Goal: Information Seeking & Learning: Check status

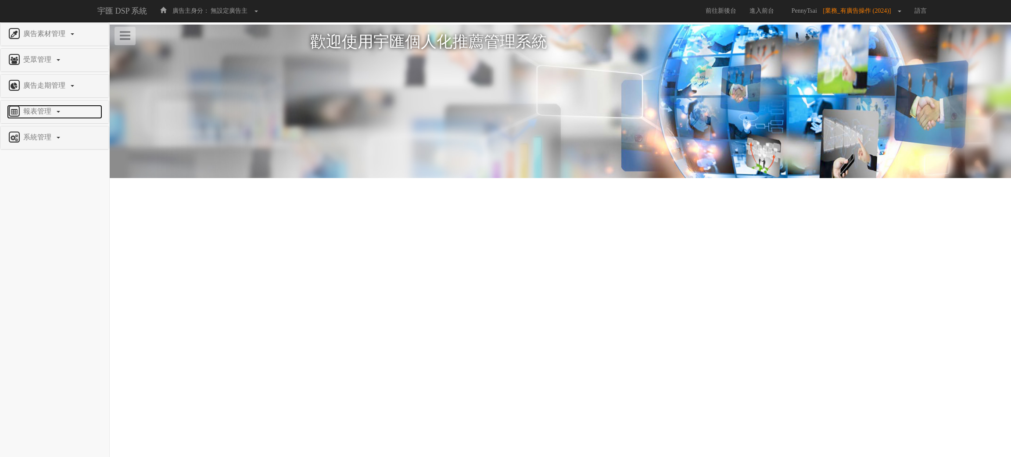
click at [35, 112] on span "報表管理" at bounding box center [38, 110] width 35 height 7
click at [31, 130] on span "全站分析" at bounding box center [22, 132] width 31 height 7
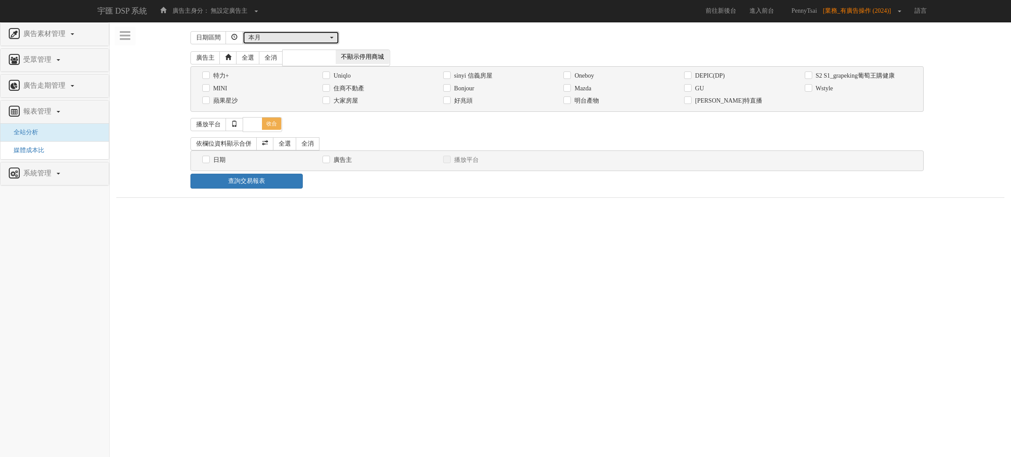
click at [311, 36] on div "本月" at bounding box center [288, 37] width 80 height 9
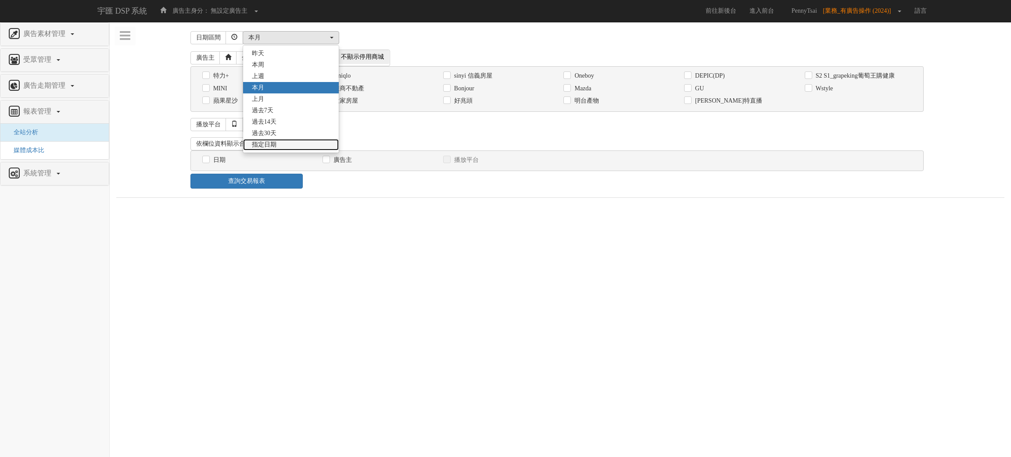
click at [271, 140] on link "指定日期" at bounding box center [291, 144] width 96 height 11
select select "Custom"
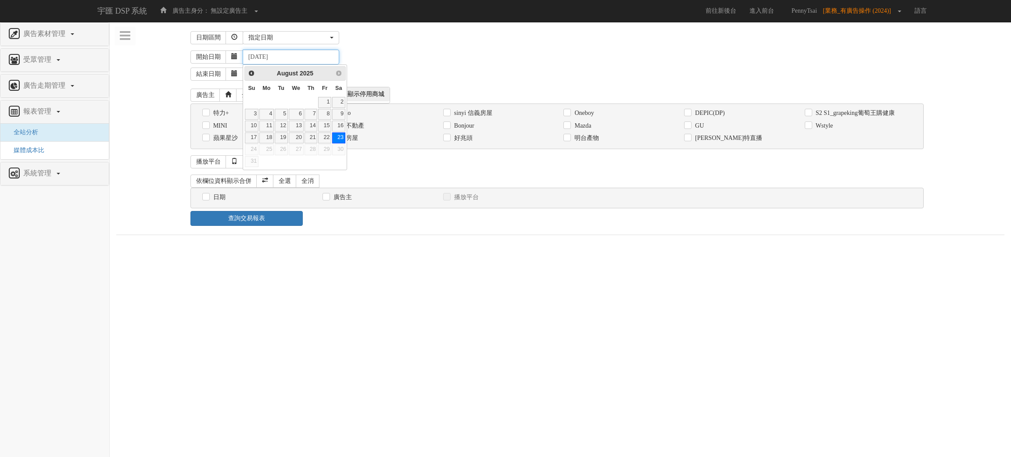
click at [258, 57] on input "2025-08-23" at bounding box center [291, 57] width 97 height 15
click at [272, 60] on input "2020-08-23" at bounding box center [291, 57] width 97 height 15
drag, startPoint x: 276, startPoint y: 54, endPoint x: 281, endPoint y: 54, distance: 5.3
click at [281, 54] on input "2020-01-23" at bounding box center [291, 57] width 97 height 15
type input "2020-01-01"
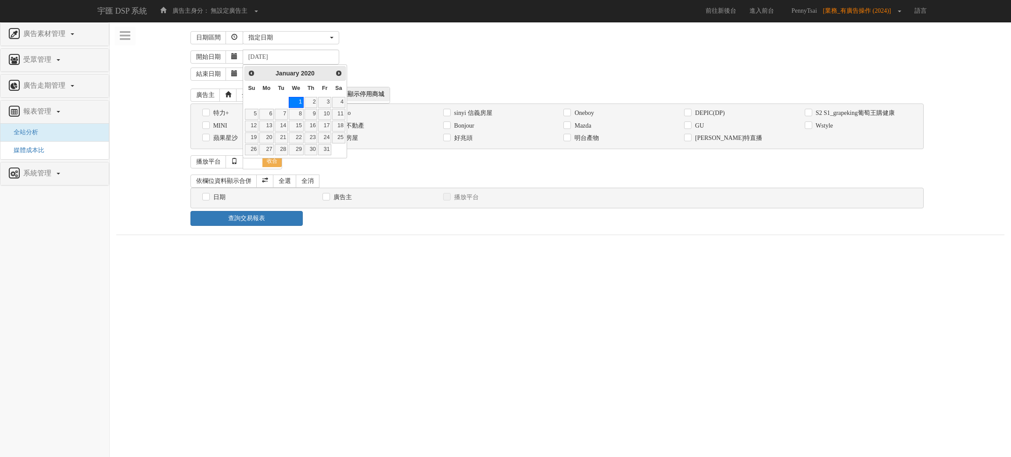
click at [474, 75] on div "結束日期 2025-08-23" at bounding box center [597, 72] width 814 height 17
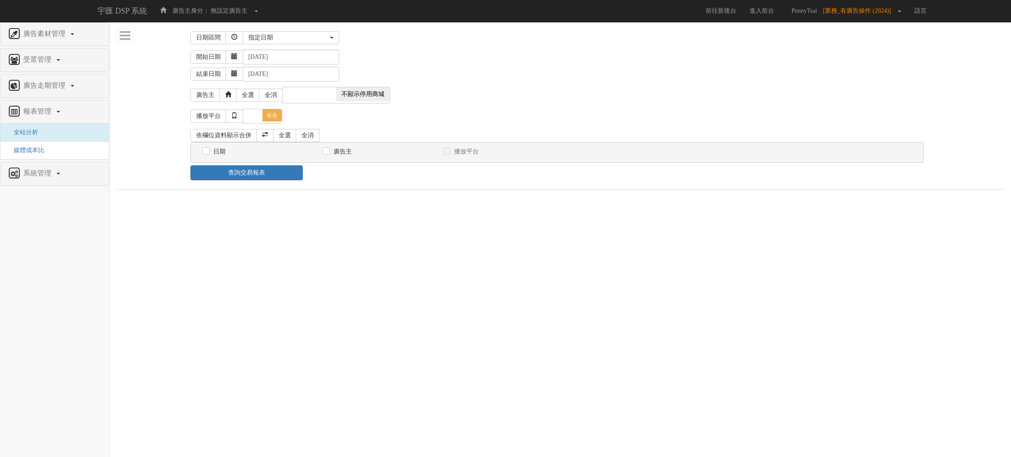
click at [368, 93] on span "不顯示停用商城" at bounding box center [363, 94] width 54 height 14
click at [321, 92] on span "顯示停用商城" at bounding box center [310, 94] width 54 height 14
checkbox input "false"
click at [278, 110] on div "廣告主 全選 全消 顯示停用商城 不顯示停用商城 特力+ Uniqlo sinyi 信義房屋 Oneboy DEPIC(DP) S2 S1_grapeking…" at bounding box center [560, 96] width 740 height 25
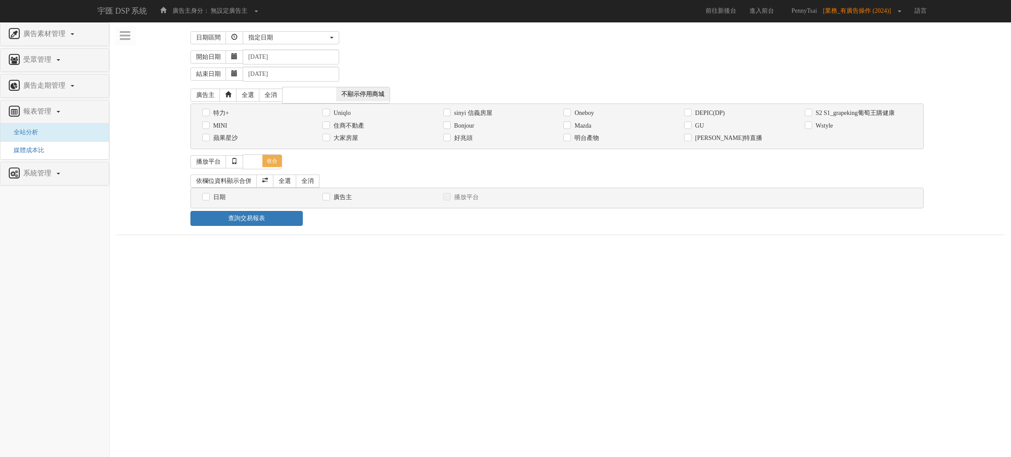
click at [823, 125] on label "Wstyle" at bounding box center [823, 126] width 20 height 9
click at [810, 125] on input "Wstyle" at bounding box center [808, 126] width 6 height 6
checkbox input "true"
click at [281, 181] on link "全選" at bounding box center [285, 181] width 24 height 13
checkbox input "true"
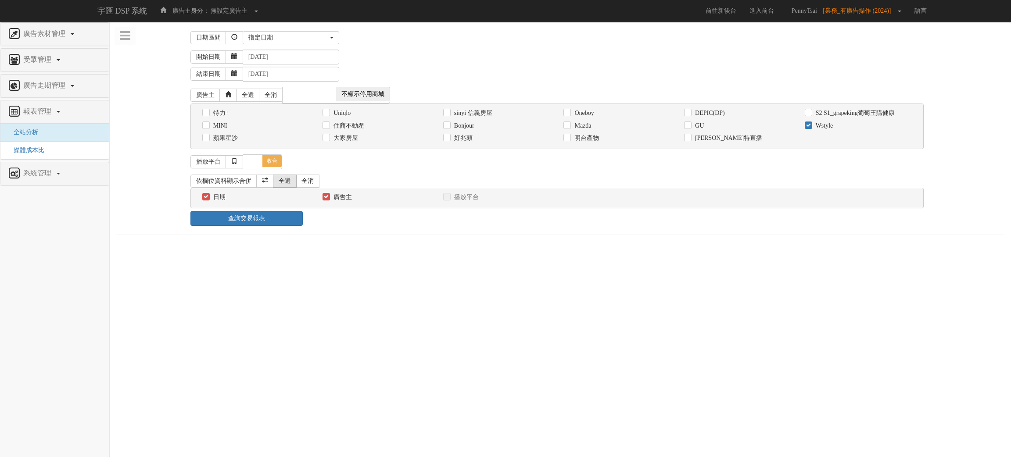
checkbox input "true"
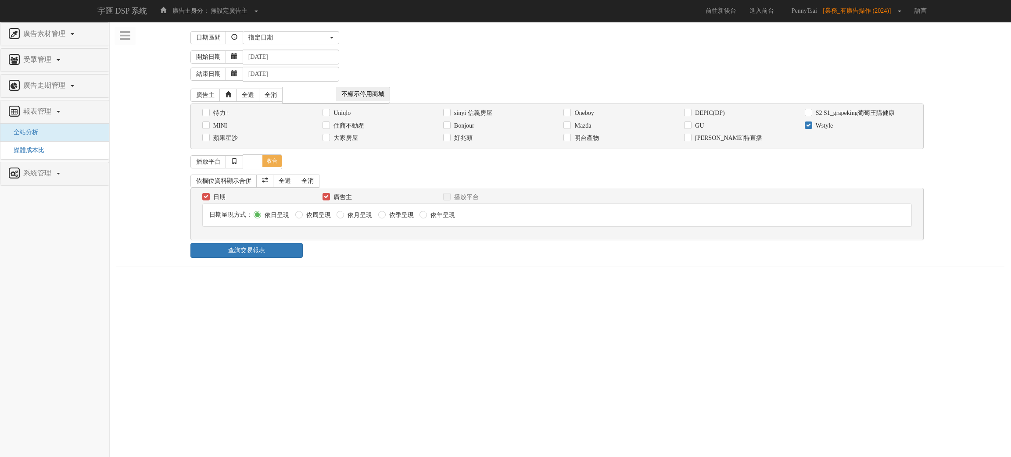
click at [428, 218] on label "依年呈現" at bounding box center [441, 215] width 27 height 9
click at [425, 218] on input "依年呈現" at bounding box center [422, 216] width 6 height 6
radio input "true"
click at [261, 254] on link "查詢交易報表" at bounding box center [246, 250] width 112 height 15
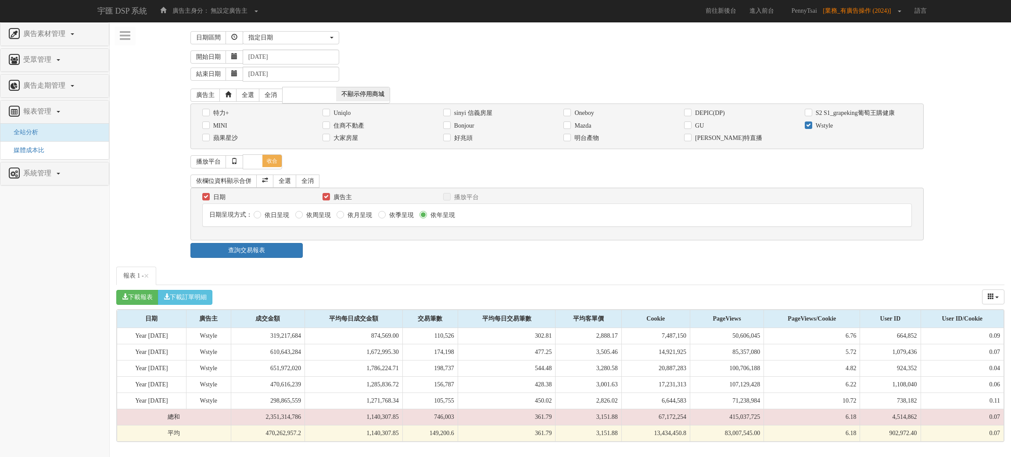
click at [333, 113] on label "Uniqlo" at bounding box center [340, 113] width 19 height 9
click at [328, 113] on input "Uniqlo" at bounding box center [325, 113] width 6 height 6
checkbox input "true"
click at [280, 254] on link "查詢交易報表" at bounding box center [246, 250] width 112 height 15
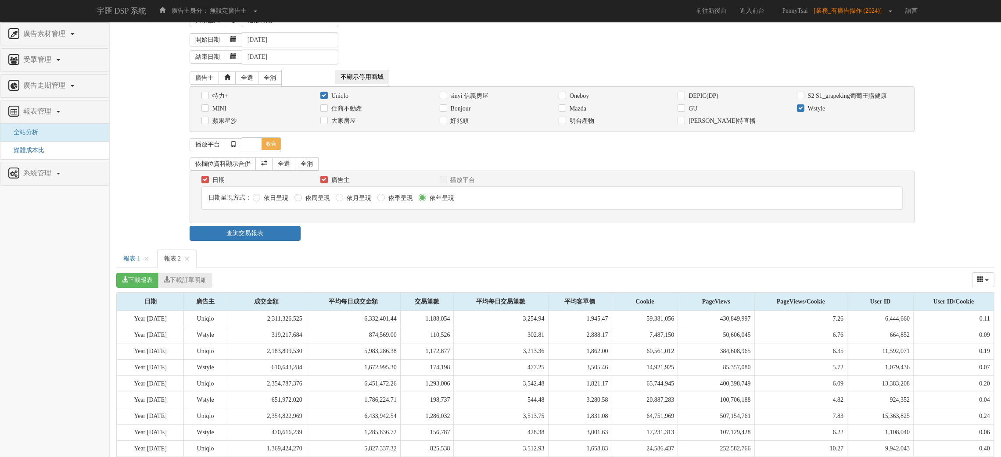
scroll to position [16, 0]
click at [805, 109] on label "Wstyle" at bounding box center [815, 109] width 20 height 9
click at [802, 109] on input "Wstyle" at bounding box center [800, 110] width 6 height 6
checkbox input "false"
click at [275, 239] on link "查詢交易報表" at bounding box center [245, 234] width 111 height 15
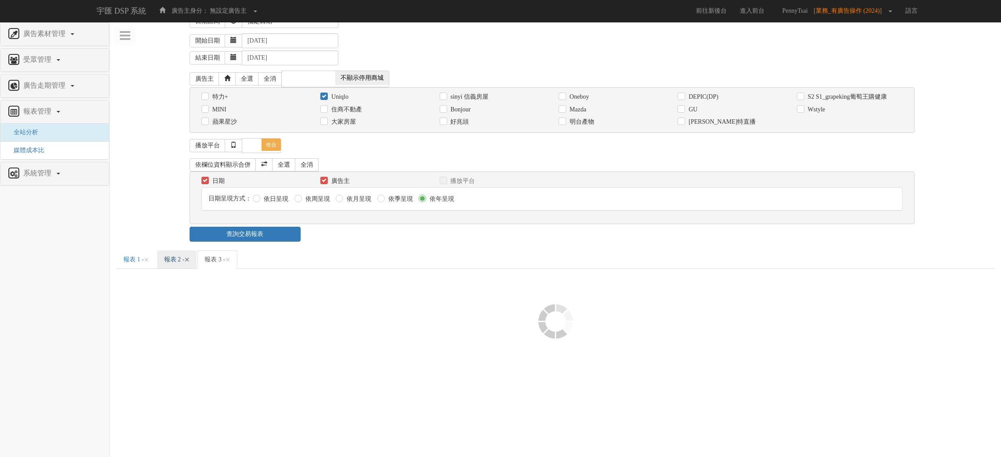
click at [190, 264] on span "×" at bounding box center [186, 259] width 5 height 11
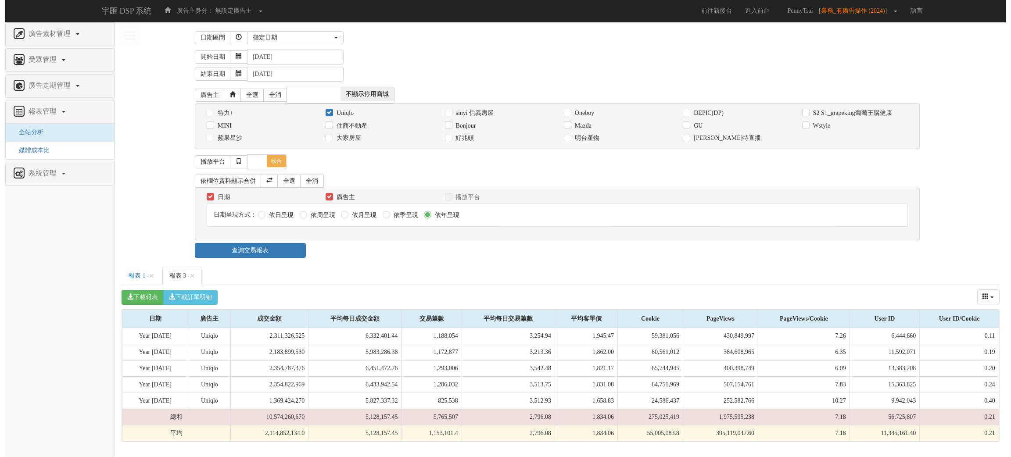
scroll to position [0, 0]
